Goal: Information Seeking & Learning: Learn about a topic

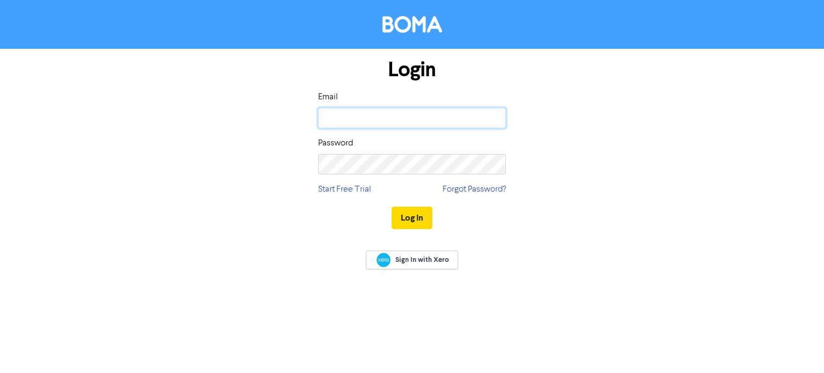
type input "[EMAIL_ADDRESS][DOMAIN_NAME]"
click at [425, 229] on div "Log In" at bounding box center [412, 218] width 188 height 44
click at [417, 218] on button "Log In" at bounding box center [411, 217] width 41 height 23
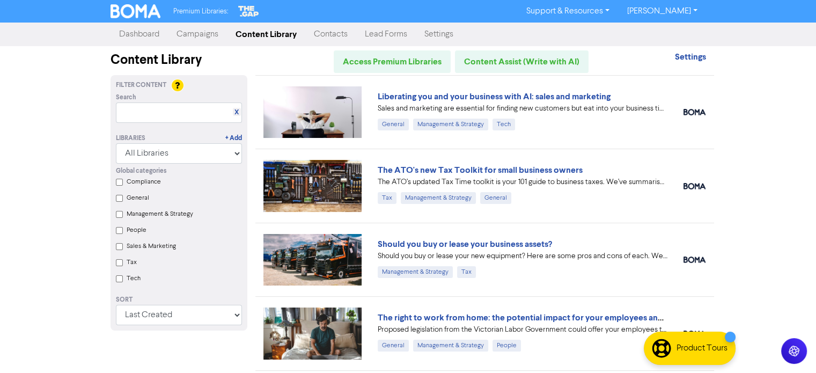
click at [128, 267] on label "Tax" at bounding box center [132, 262] width 10 height 10
click at [117, 263] on input "Tax" at bounding box center [119, 262] width 7 height 7
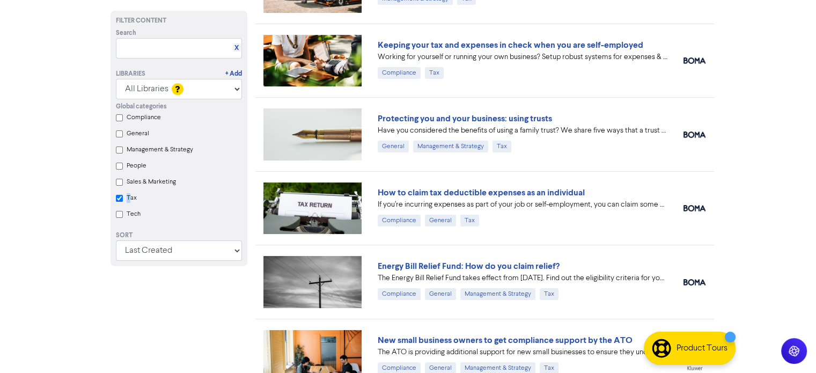
scroll to position [268, 0]
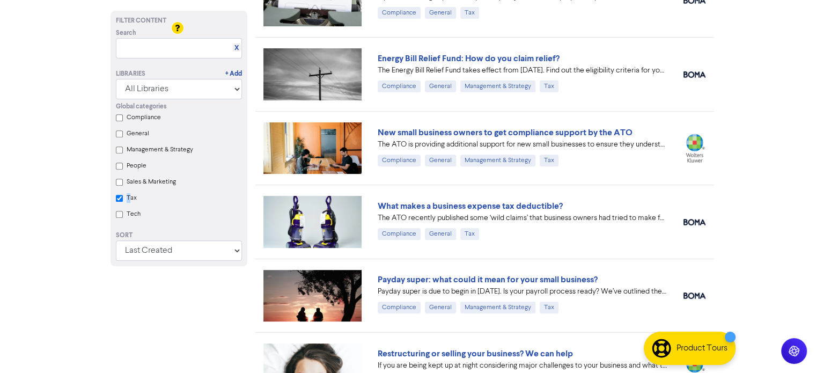
checkbox input "true"
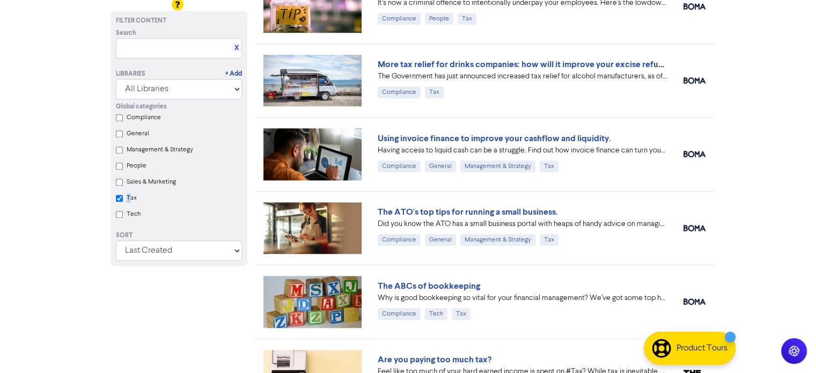
scroll to position [974, 0]
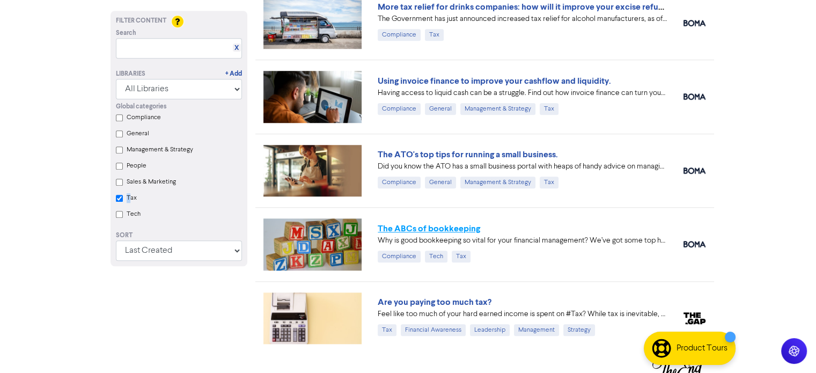
click at [474, 223] on link "The ABCs of bookkeeping" at bounding box center [429, 228] width 102 height 11
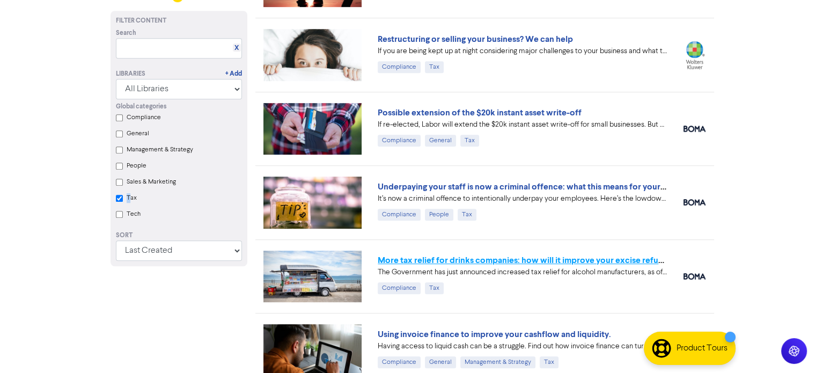
scroll to position [652, 0]
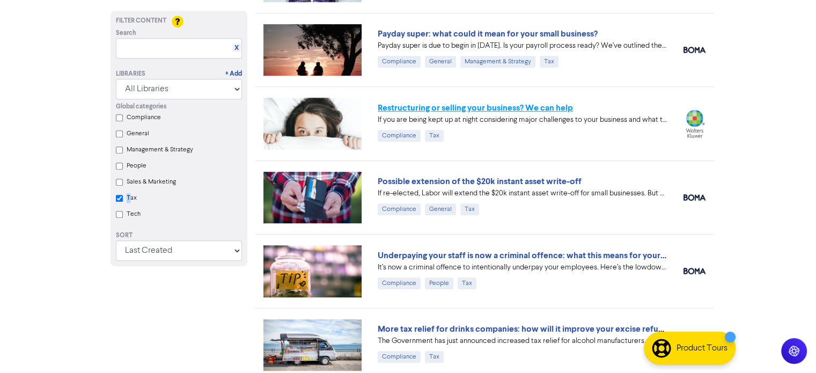
click at [470, 107] on link "Restructuring or selling your business? We can help" at bounding box center [475, 107] width 195 height 11
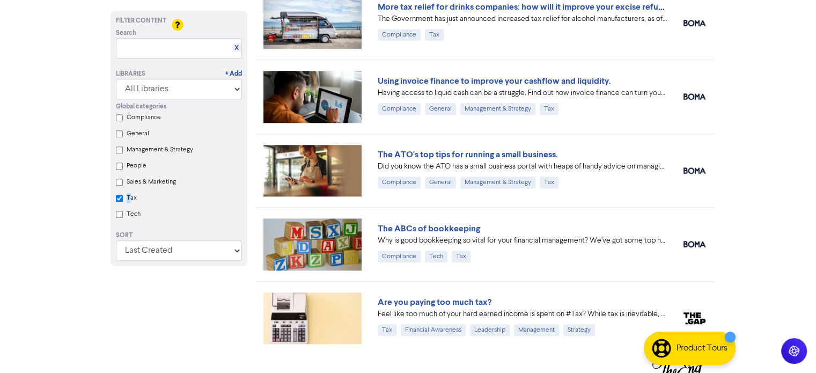
scroll to position [983, 0]
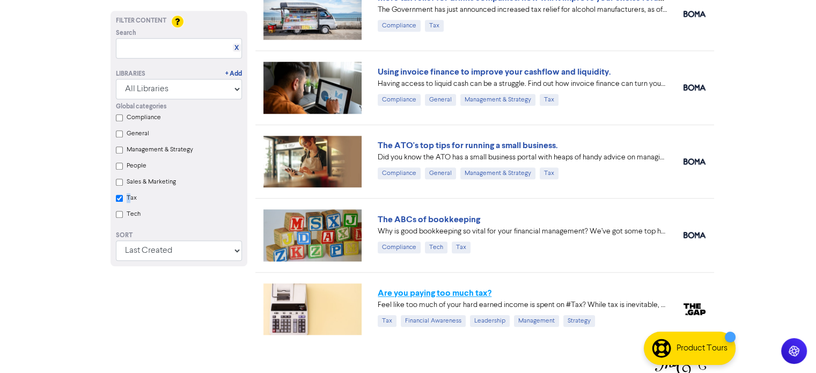
click at [446, 289] on link "Are you paying too much tax?" at bounding box center [435, 292] width 114 height 11
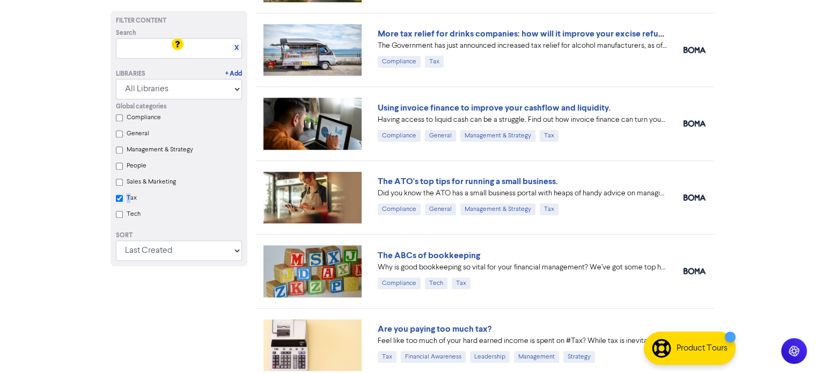
scroll to position [929, 0]
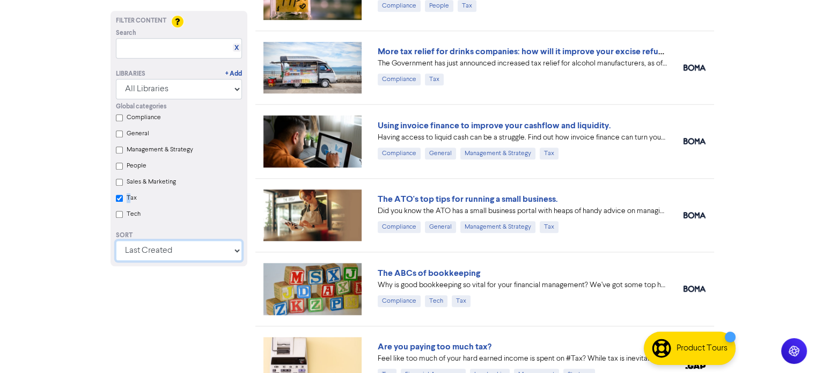
click at [185, 257] on select "Last Created First Created Title Ascending Title Descending Library Ascending L…" at bounding box center [179, 250] width 126 height 20
drag, startPoint x: 188, startPoint y: 244, endPoint x: 186, endPoint y: 253, distance: 9.3
click at [188, 245] on select "Last Created First Created Title Ascending Title Descending Library Ascending L…" at bounding box center [179, 250] width 126 height 20
select select "available_from asc, id asc"
click at [116, 261] on select "Last Created First Created Title Ascending Title Descending Library Ascending L…" at bounding box center [179, 250] width 126 height 20
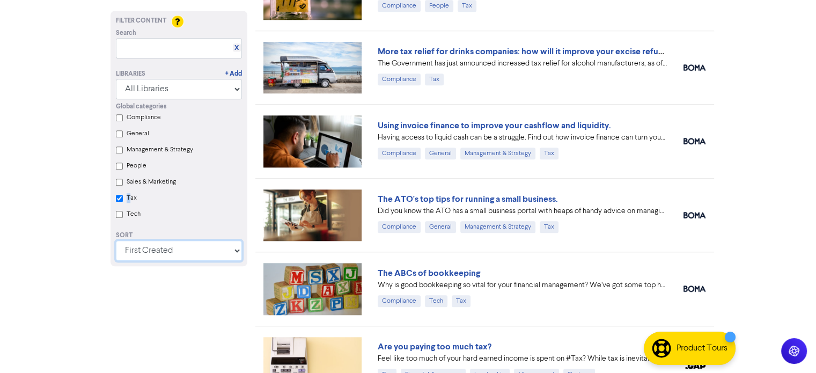
checkbox input "true"
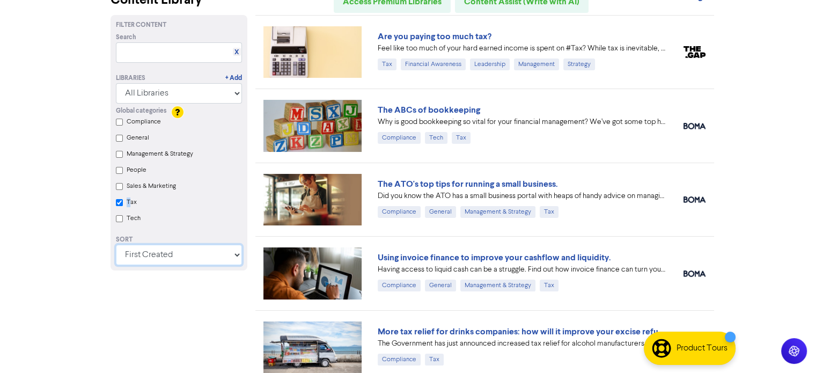
scroll to position [161, 0]
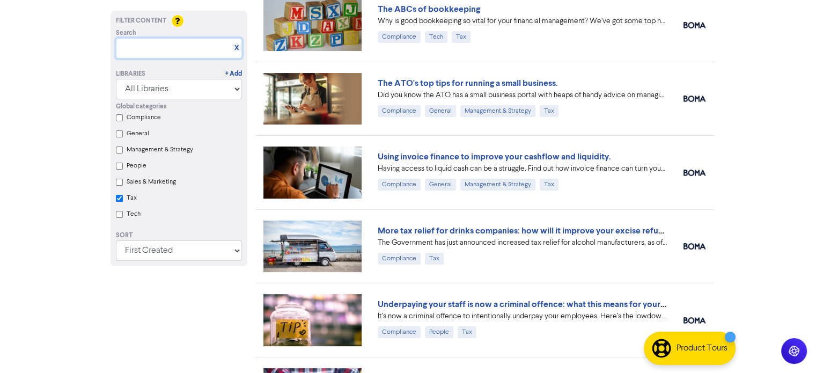
click at [121, 50] on input "text" at bounding box center [179, 48] width 126 height 20
type input "accounting"
checkbox input "true"
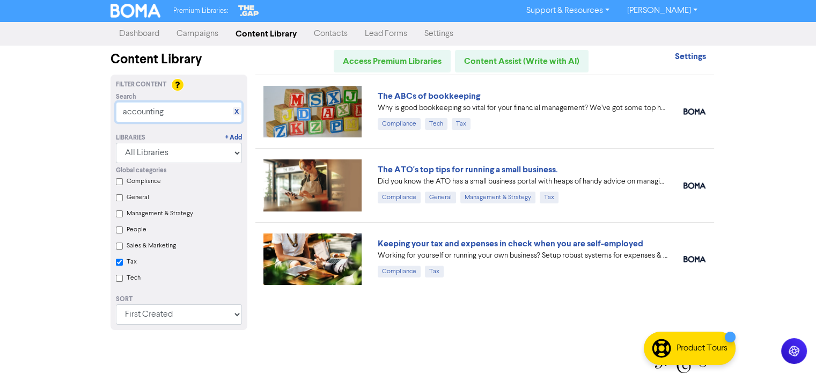
scroll to position [0, 0]
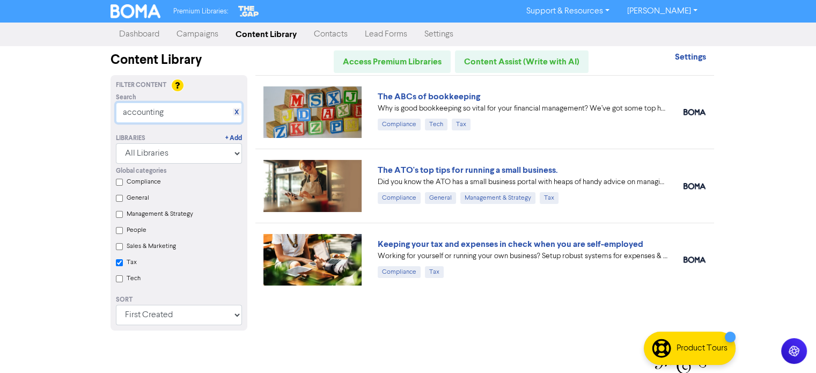
type input "accounting"
drag, startPoint x: 127, startPoint y: 258, endPoint x: 128, endPoint y: 265, distance: 7.6
click at [127, 258] on div "Tax" at bounding box center [184, 264] width 115 height 16
click at [127, 267] on label "Tax" at bounding box center [132, 262] width 10 height 10
click at [123, 266] on input "Tax" at bounding box center [119, 262] width 7 height 7
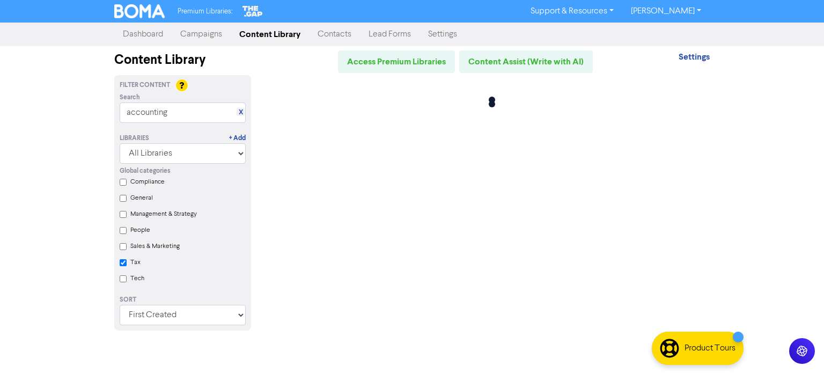
checkbox input "false"
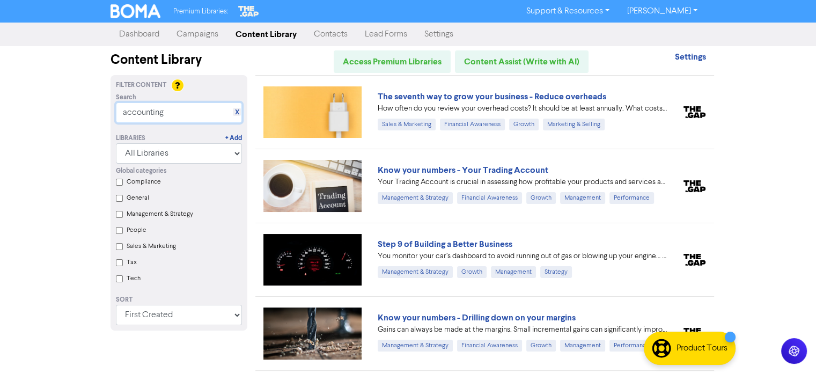
click at [209, 113] on input "accounting" at bounding box center [179, 112] width 126 height 20
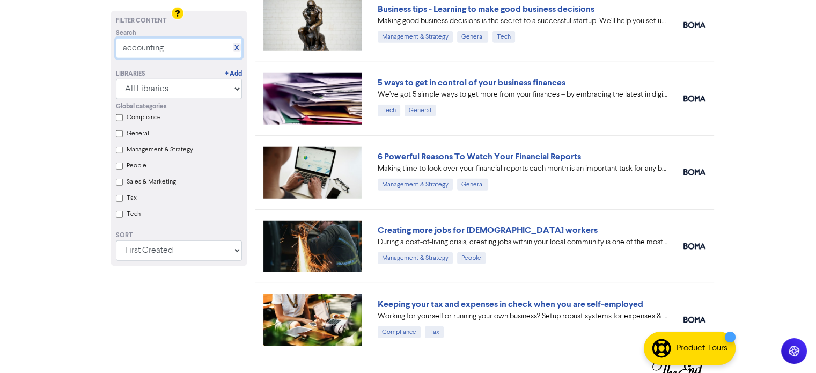
scroll to position [2971, 0]
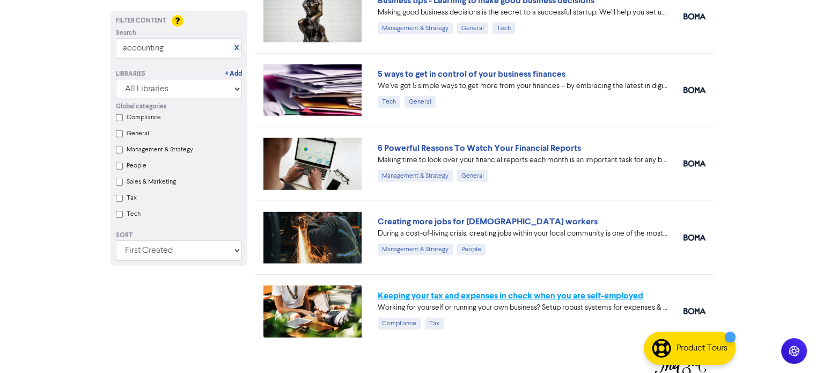
click at [558, 290] on link "Keeping your tax and expenses in check when you are self-employed" at bounding box center [510, 295] width 265 height 11
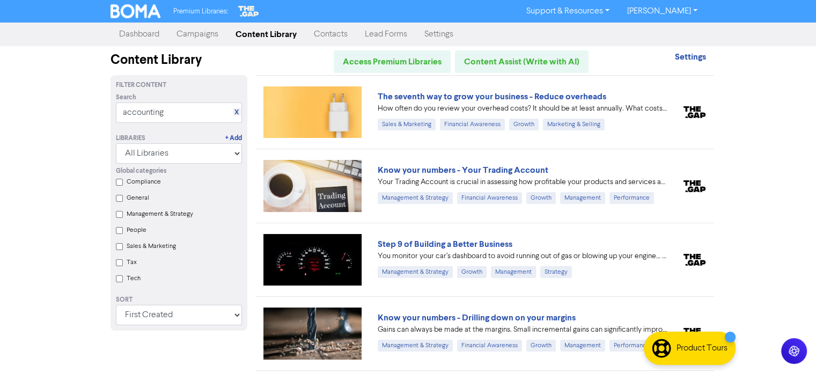
scroll to position [2971, 0]
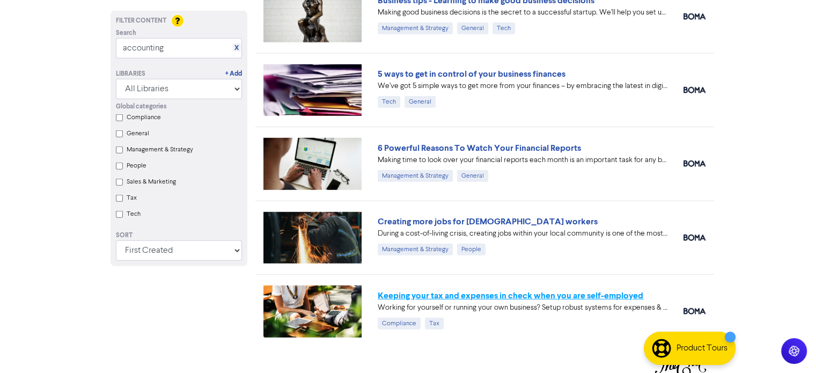
click at [443, 290] on link "Keeping your tax and expenses in check when you are self-employed" at bounding box center [510, 295] width 265 height 11
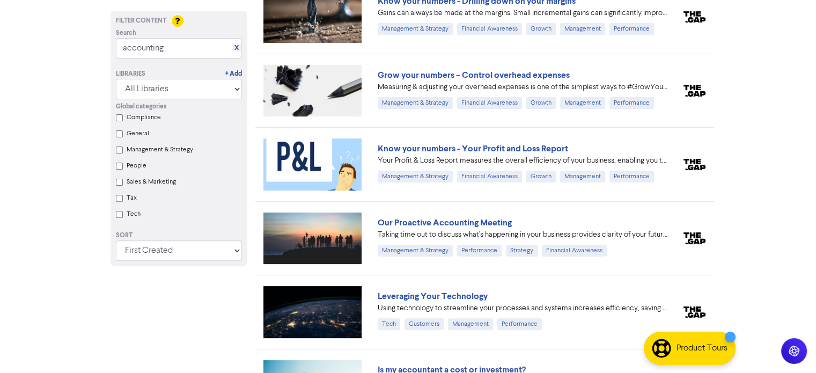
scroll to position [322, 0]
